Goal: Transaction & Acquisition: Purchase product/service

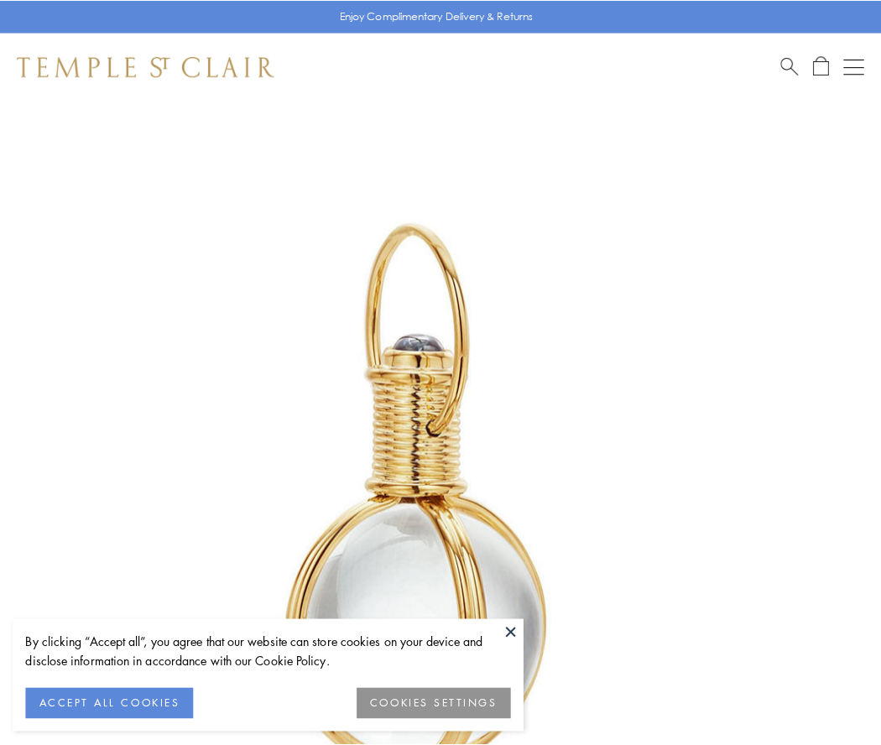
scroll to position [438, 0]
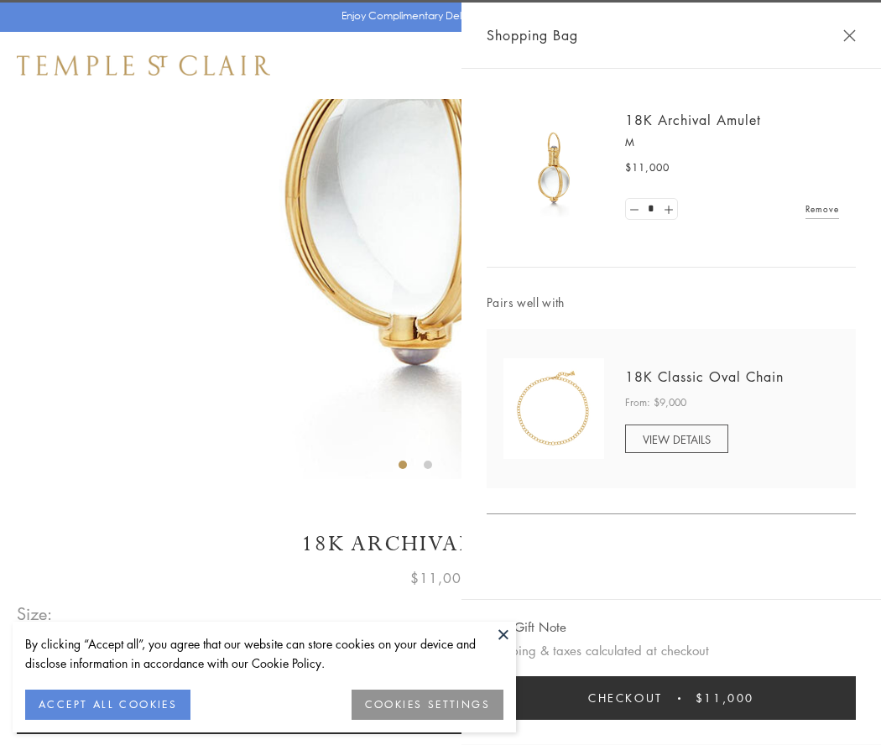
click at [672, 698] on button "Checkout $11,000" at bounding box center [671, 699] width 369 height 44
